Goal: Task Accomplishment & Management: Manage account settings

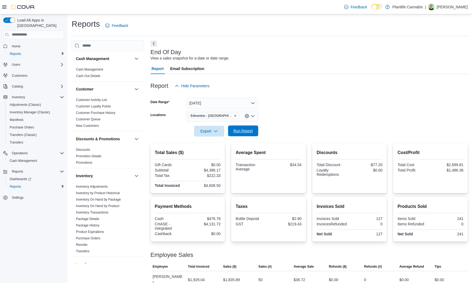
scroll to position [25, 0]
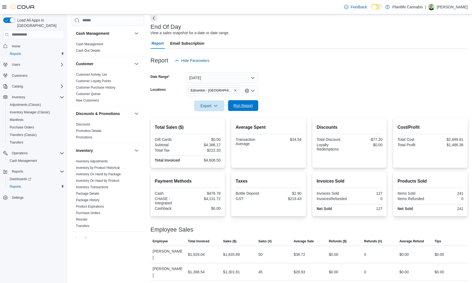
click at [254, 102] on span "Run Report" at bounding box center [243, 105] width 24 height 11
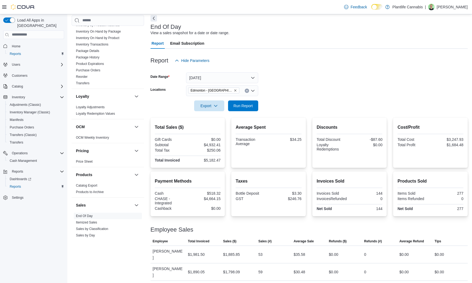
scroll to position [246, 0]
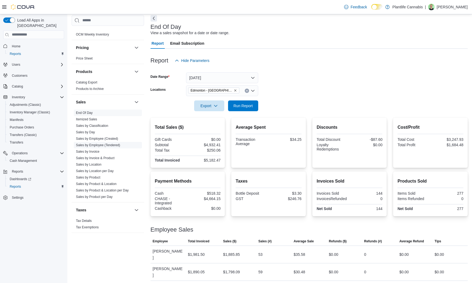
click at [103, 143] on span "Sales by Employee (Tendered)" at bounding box center [98, 145] width 44 height 4
click at [103, 145] on link "Sales by Employee (Tendered)" at bounding box center [98, 145] width 44 height 4
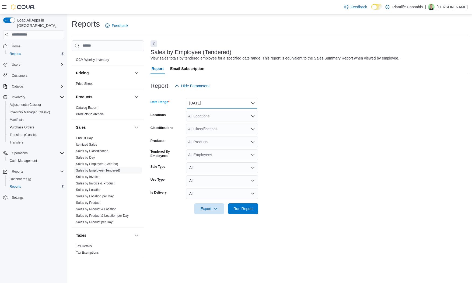
click at [218, 103] on button "[DATE]" at bounding box center [222, 103] width 72 height 11
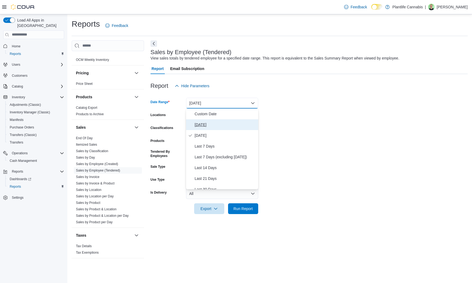
click at [203, 122] on span "[DATE]" at bounding box center [225, 124] width 61 height 6
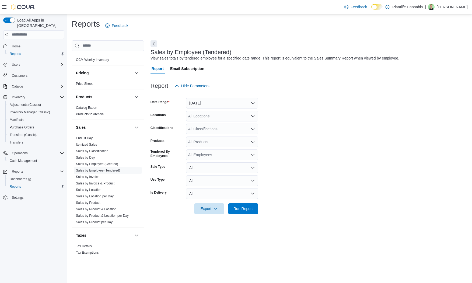
drag, startPoint x: 280, startPoint y: 110, endPoint x: 237, endPoint y: 117, distance: 43.7
click at [279, 110] on form "Date Range [DATE] Locations All Locations Classifications All Classifications P…" at bounding box center [308, 152] width 317 height 123
click at [230, 117] on div "All Locations" at bounding box center [222, 116] width 72 height 11
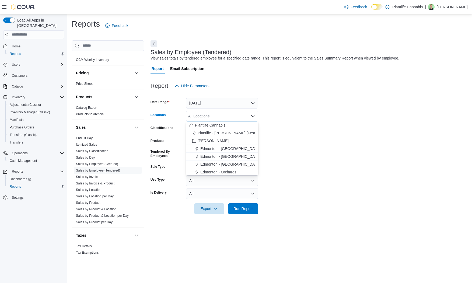
scroll to position [17, 0]
click at [227, 137] on span "Edmonton - [GEOGRAPHIC_DATA]" at bounding box center [230, 139] width 60 height 5
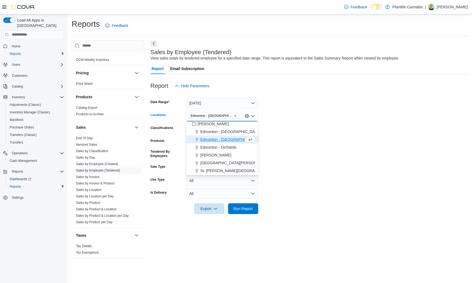
click at [287, 139] on form "Date Range [DATE] Locations [GEOGRAPHIC_DATA] - [GEOGRAPHIC_DATA] Combo box. Se…" at bounding box center [308, 152] width 317 height 123
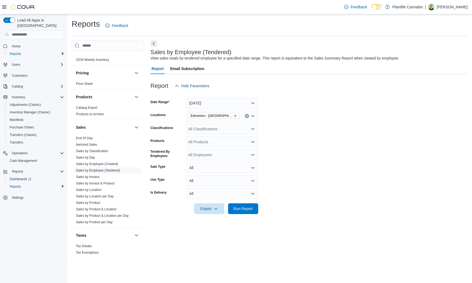
click at [216, 129] on div "All Classifications" at bounding box center [222, 129] width 72 height 11
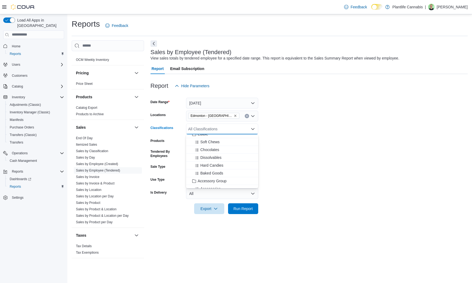
scroll to position [51, 0]
click at [221, 164] on span "Accessory Group" at bounding box center [212, 165] width 29 height 5
click at [320, 170] on form "Date Range [DATE] Locations [GEOGRAPHIC_DATA] - ICE District Classifications Ac…" at bounding box center [308, 152] width 317 height 123
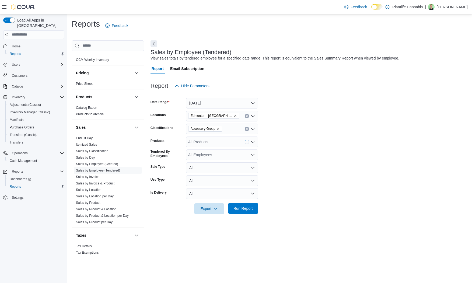
click at [250, 203] on span "Run Report" at bounding box center [243, 208] width 24 height 11
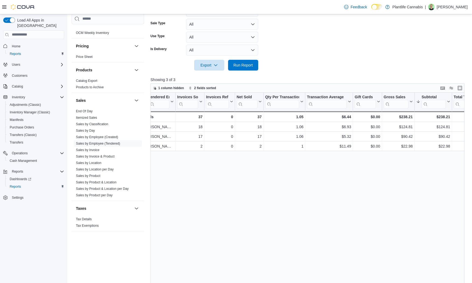
scroll to position [0, 10]
click at [91, 112] on link "End Of Day" at bounding box center [84, 111] width 17 height 4
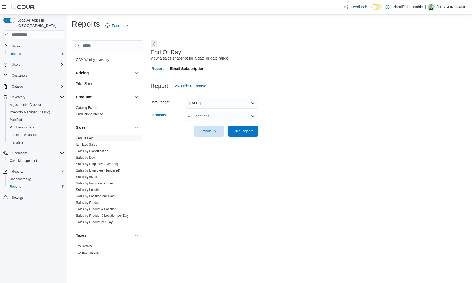
click at [227, 115] on div "All Locations" at bounding box center [222, 116] width 72 height 11
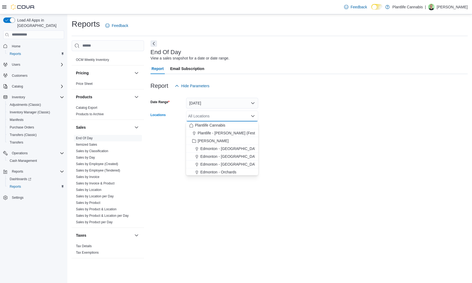
drag, startPoint x: 229, startPoint y: 158, endPoint x: 299, endPoint y: 143, distance: 71.0
click at [230, 158] on span "Edmonton - [GEOGRAPHIC_DATA]" at bounding box center [230, 156] width 60 height 5
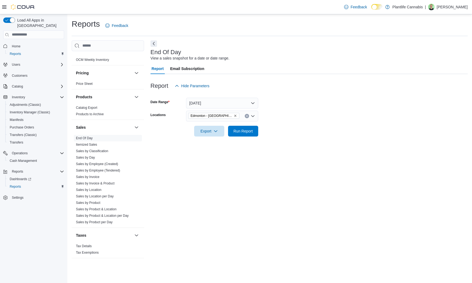
drag, startPoint x: 299, startPoint y: 143, endPoint x: 258, endPoint y: 140, distance: 41.3
click at [287, 143] on div "End Of Day View a sales snapshot for a date or date range. Report Email Subscri…" at bounding box center [308, 151] width 317 height 223
click at [249, 133] on span "Run Report" at bounding box center [242, 130] width 19 height 5
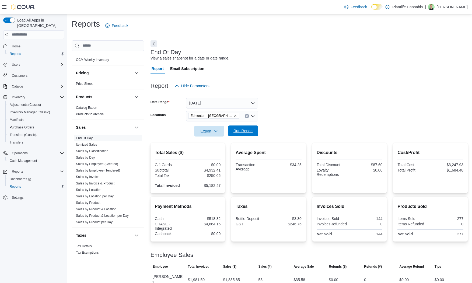
click at [245, 132] on span "Run Report" at bounding box center [242, 130] width 19 height 5
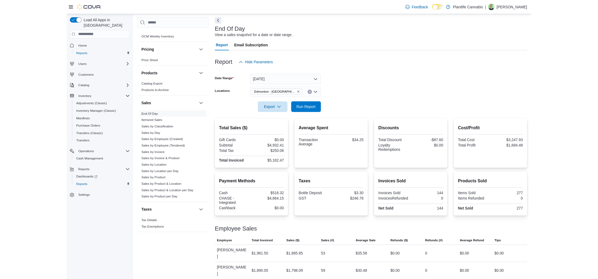
scroll to position [25, 0]
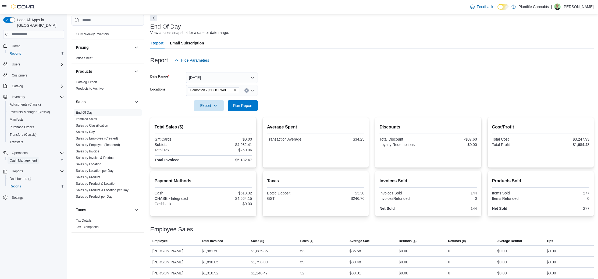
click at [31, 158] on span "Cash Management" at bounding box center [23, 160] width 27 height 4
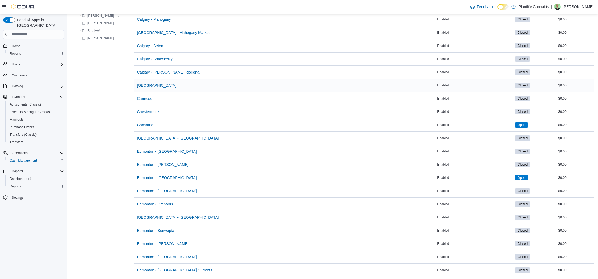
scroll to position [165, 0]
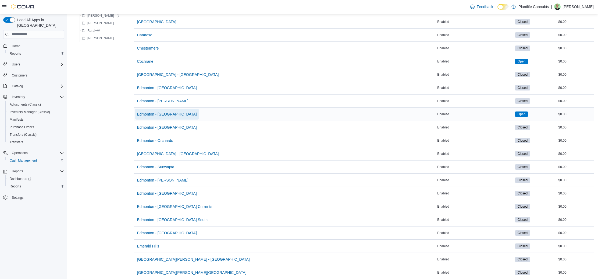
click at [168, 113] on span "Edmonton - [GEOGRAPHIC_DATA]" at bounding box center [167, 113] width 60 height 5
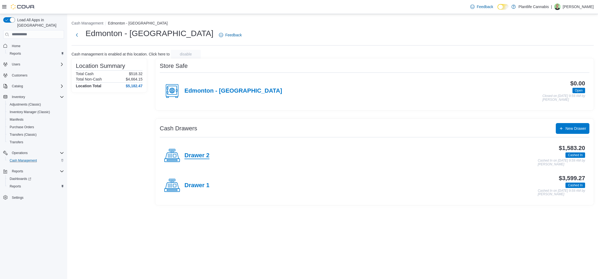
click at [198, 155] on h4 "Drawer 2" at bounding box center [197, 155] width 25 height 7
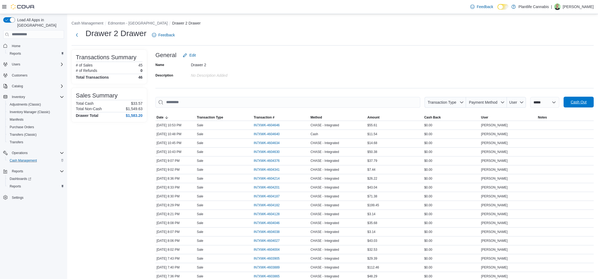
click at [471, 105] on span "Cash Out" at bounding box center [579, 102] width 24 height 11
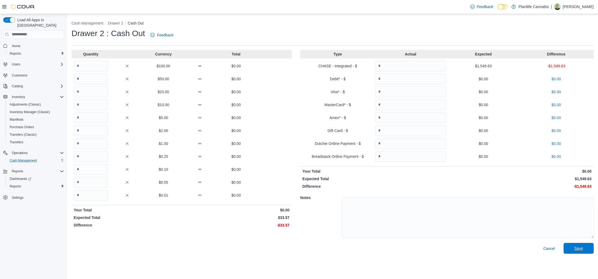
click at [471, 253] on span "Save" at bounding box center [579, 248] width 24 height 11
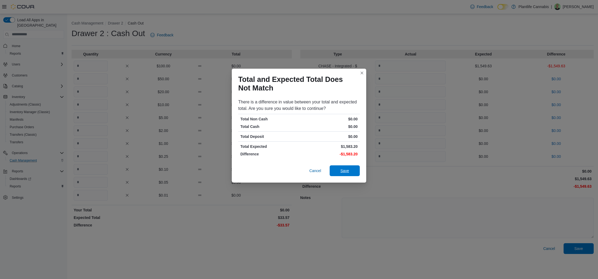
click at [349, 167] on span "Save" at bounding box center [345, 170] width 24 height 11
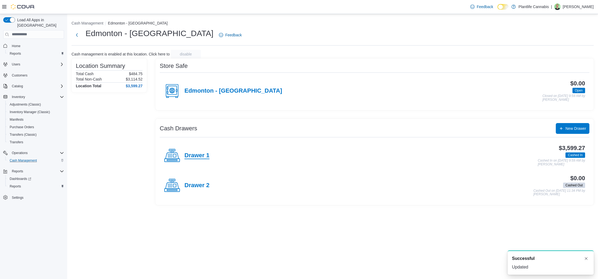
click at [196, 158] on h4 "Drawer 1" at bounding box center [197, 155] width 25 height 7
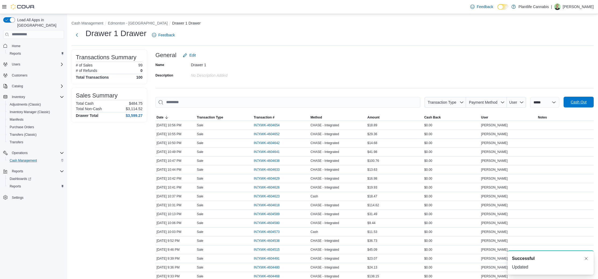
click at [471, 100] on span "Cash Out" at bounding box center [579, 101] width 16 height 5
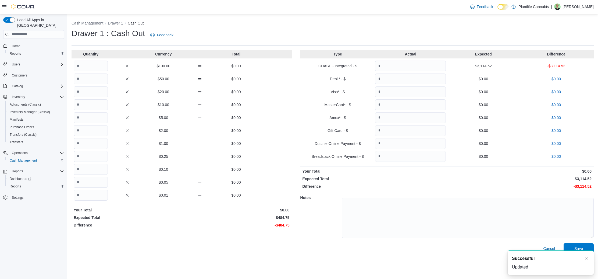
click at [471, 247] on div "A new notification appears Successful Updated" at bounding box center [545, 262] width 108 height 33
drag, startPoint x: 586, startPoint y: 260, endPoint x: 581, endPoint y: 256, distance: 6.3
click at [471, 259] on button "Dismiss toast" at bounding box center [586, 258] width 6 height 6
click at [471, 245] on span "Save" at bounding box center [579, 248] width 24 height 11
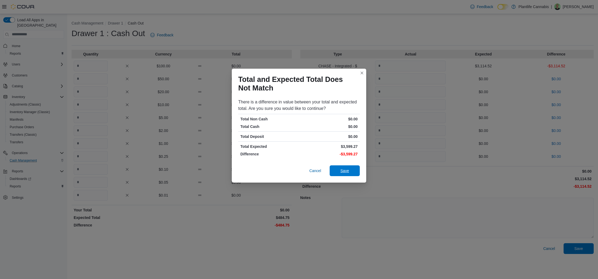
drag, startPoint x: 347, startPoint y: 175, endPoint x: 344, endPoint y: 174, distance: 3.1
click at [347, 175] on span "Save" at bounding box center [345, 170] width 24 height 11
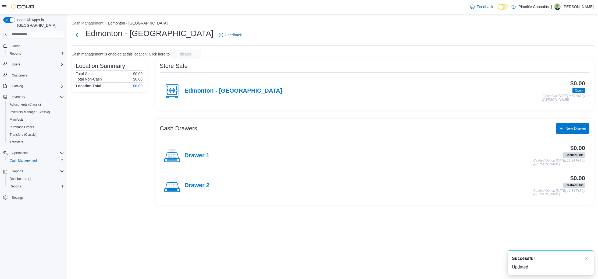
click at [241, 93] on h4 "Edmonton - [GEOGRAPHIC_DATA]" at bounding box center [234, 90] width 98 height 7
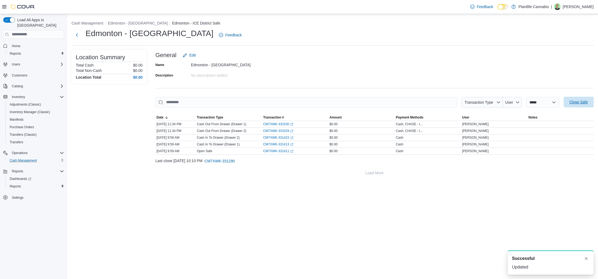
click at [471, 102] on span "Close Safe" at bounding box center [579, 101] width 18 height 5
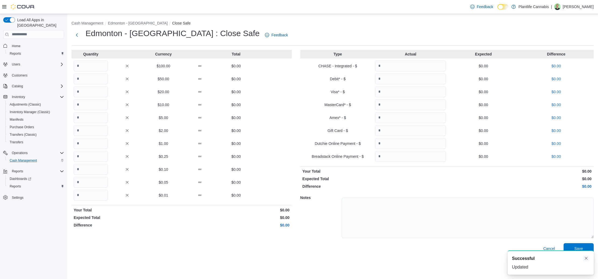
click at [471, 257] on button "Dismiss toast" at bounding box center [586, 258] width 6 height 6
click at [471, 242] on div "Notes" at bounding box center [448, 217] width 294 height 52
click at [471, 250] on span "Save" at bounding box center [579, 247] width 9 height 5
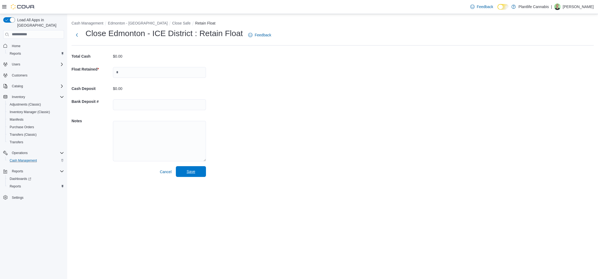
click at [181, 174] on span "Save" at bounding box center [191, 171] width 24 height 11
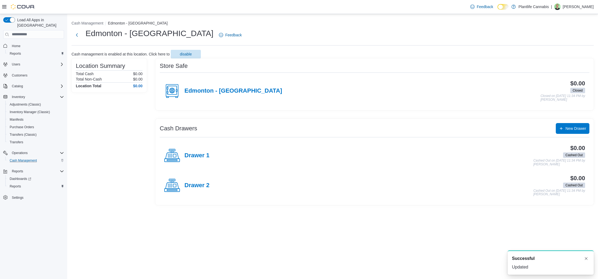
click at [348, 167] on div "Drawer 1 $0.00 Cashed Out Cashed Out on [DATE] 11:34 PM by [PERSON_NAME]" at bounding box center [375, 155] width 430 height 30
